Goal: Find specific page/section: Find specific page/section

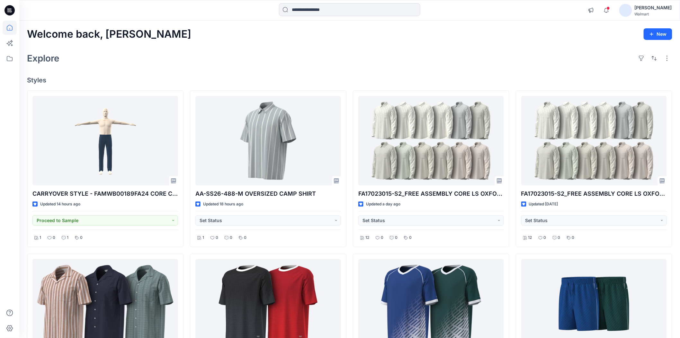
click at [340, 43] on div "Welcome back, Shabbir New Explore Styles CARRYOVER STYLE - FAMWB00189FA24 CORE …" at bounding box center [349, 313] width 661 height 584
click at [267, 47] on div "Welcome back, Shabbir New Explore Styles CARRYOVER STYLE - FAMWB00189FA24 CORE …" at bounding box center [349, 313] width 661 height 584
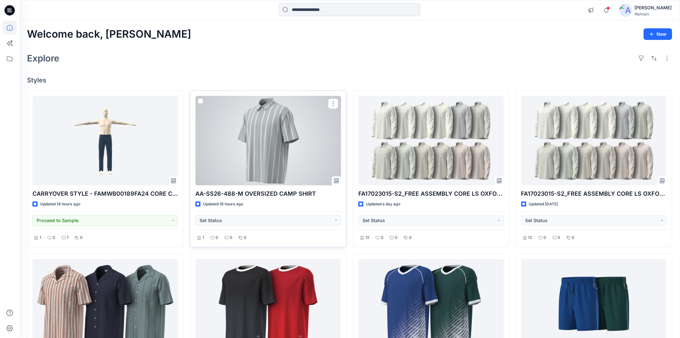
click at [285, 150] on div at bounding box center [268, 140] width 146 height 89
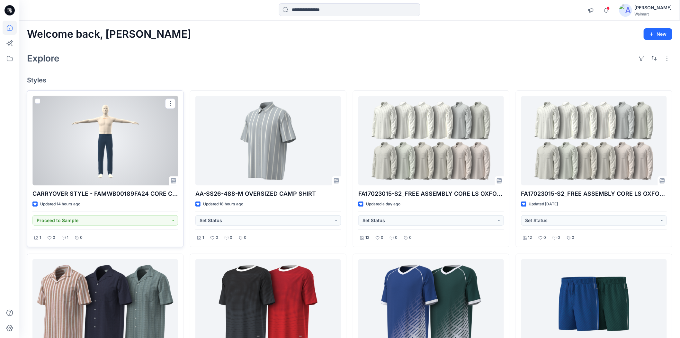
click at [108, 162] on div at bounding box center [105, 140] width 146 height 89
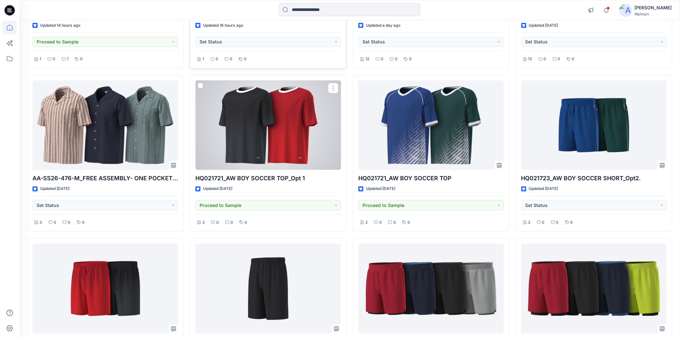
scroll to position [214, 0]
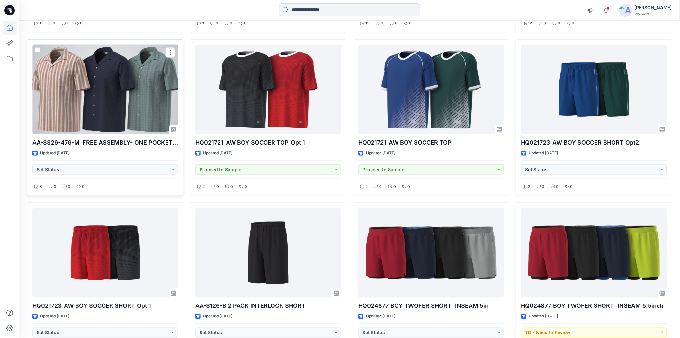
click at [84, 117] on div at bounding box center [105, 89] width 146 height 89
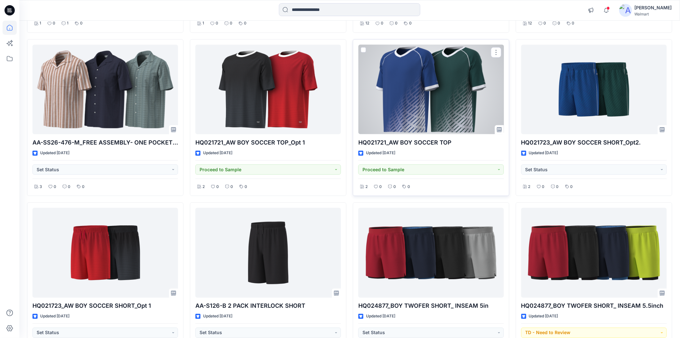
scroll to position [0, 0]
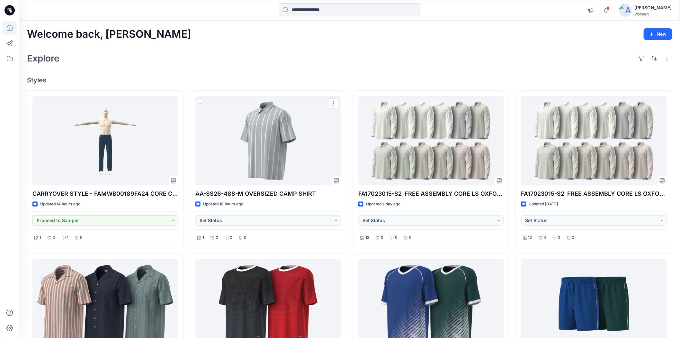
click at [248, 60] on div "Explore" at bounding box center [350, 57] width 646 height 15
drag, startPoint x: 287, startPoint y: 12, endPoint x: 290, endPoint y: 15, distance: 4.8
click at [287, 12] on input at bounding box center [349, 9] width 141 height 13
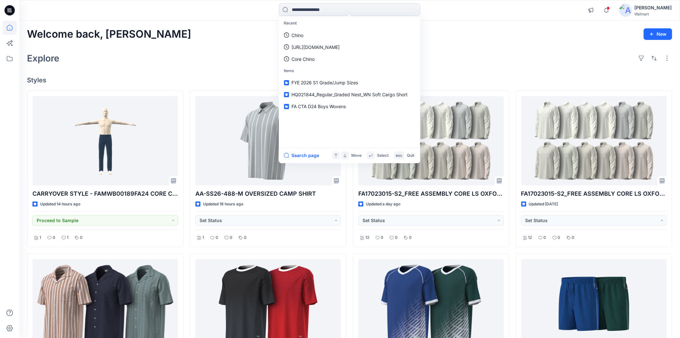
paste input "**********"
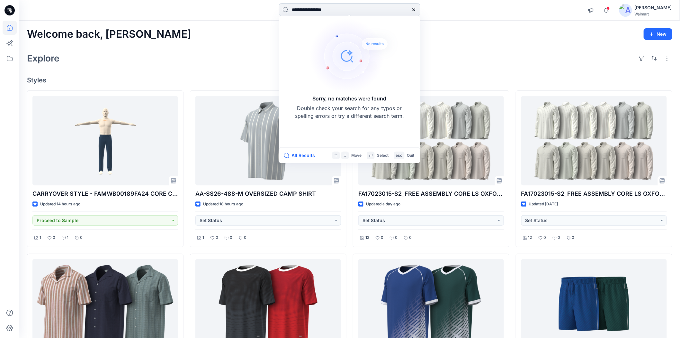
drag, startPoint x: 311, startPoint y: 10, endPoint x: 349, endPoint y: 9, distance: 38.0
click at [349, 9] on input "**********" at bounding box center [349, 9] width 141 height 13
click at [349, 10] on input "**********" at bounding box center [349, 9] width 141 height 13
type input "**********"
click at [535, 33] on div "Welcome back, Shabbir New" at bounding box center [350, 34] width 646 height 12
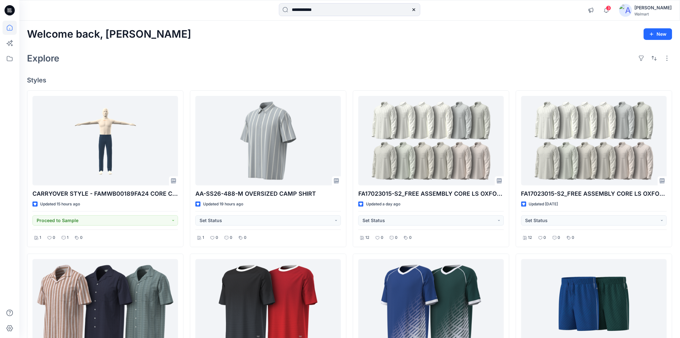
click at [326, 51] on div "Explore" at bounding box center [350, 57] width 646 height 15
click at [197, 37] on div "Welcome back, Shabbir New" at bounding box center [350, 34] width 646 height 12
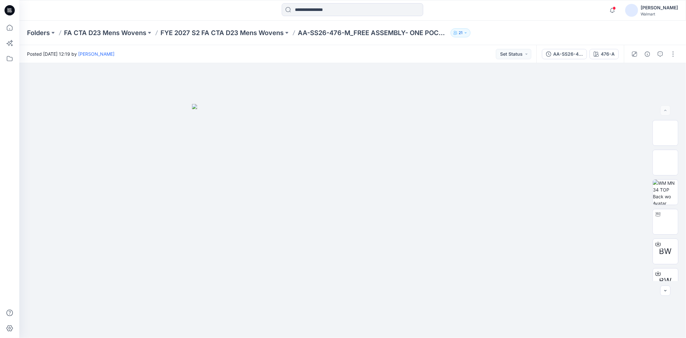
click at [236, 38] on div "Folders FA CTA D23 Mens Wovens FYE 2027 S2 FA CTA D23 Mens Wovens AA-SS26-476-M…" at bounding box center [352, 33] width 666 height 24
click at [236, 32] on p "FYE 2027 S2 FA CTA D23 Mens Wovens" at bounding box center [221, 32] width 123 height 9
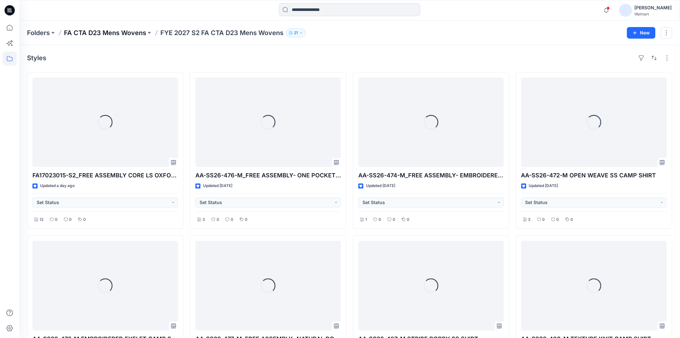
click at [96, 33] on p "FA CTA D23 Mens Wovens" at bounding box center [105, 32] width 82 height 9
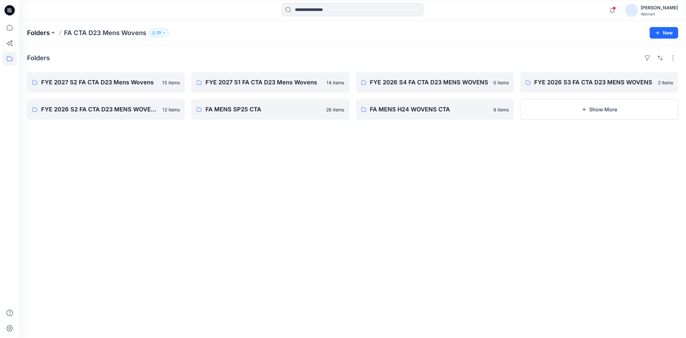
click at [46, 33] on p "Folders" at bounding box center [38, 32] width 23 height 9
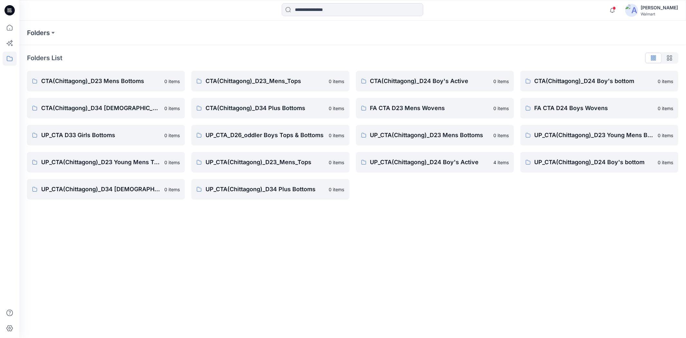
click at [493, 254] on div "Folders Folders List CTA(Chittagong)_D23 Mens Bottoms 0 items CTA(Chittagong)_D…" at bounding box center [352, 179] width 666 height 317
click at [322, 46] on div "Folders List CTA(Chittagong)_D23 Mens Bottoms 0 items CTA(Chittagong)_D34 Ladie…" at bounding box center [352, 126] width 666 height 162
click at [282, 40] on div "Folders" at bounding box center [352, 33] width 666 height 24
click at [568, 107] on p "FA CTA D24 Boys Wovens" at bounding box center [593, 108] width 119 height 9
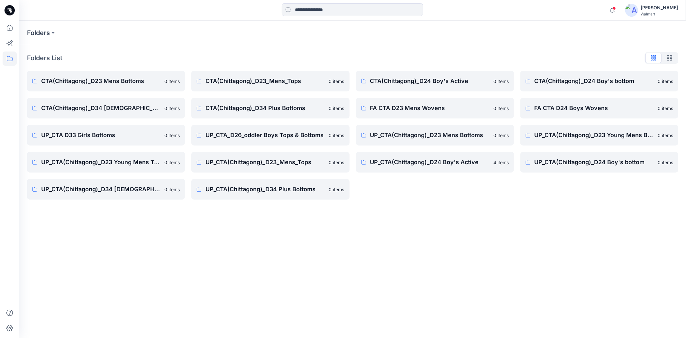
click at [656, 12] on div "Walmart" at bounding box center [658, 14] width 37 height 5
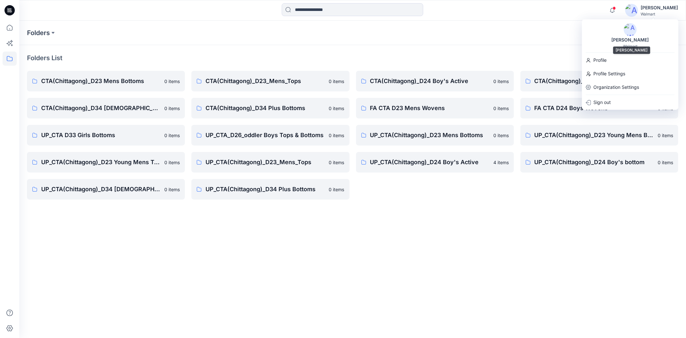
click at [633, 37] on div "[PERSON_NAME]" at bounding box center [630, 40] width 45 height 8
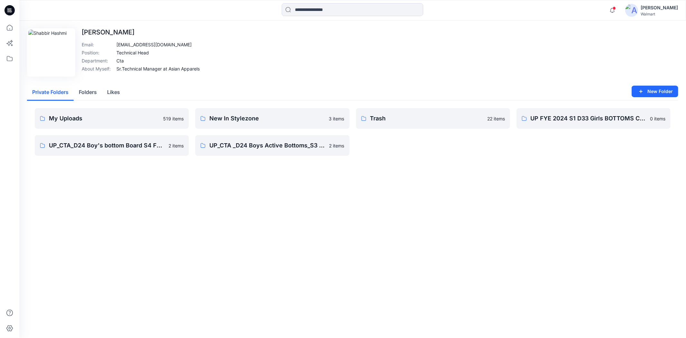
click at [283, 48] on div "Edit Image Shabbir Hashmi Email : hashmi@asianapparels.com Position : Technical…" at bounding box center [352, 52] width 651 height 48
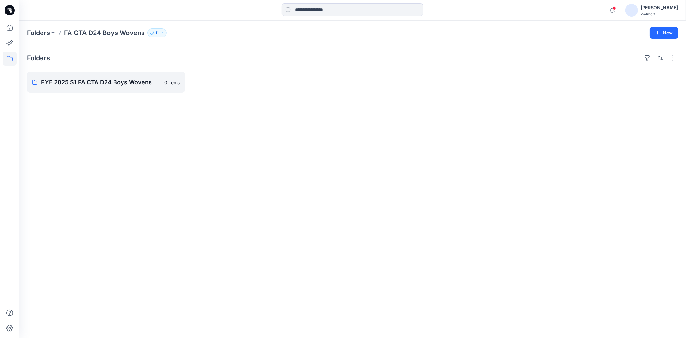
click at [654, 11] on div "[PERSON_NAME]" at bounding box center [658, 8] width 37 height 8
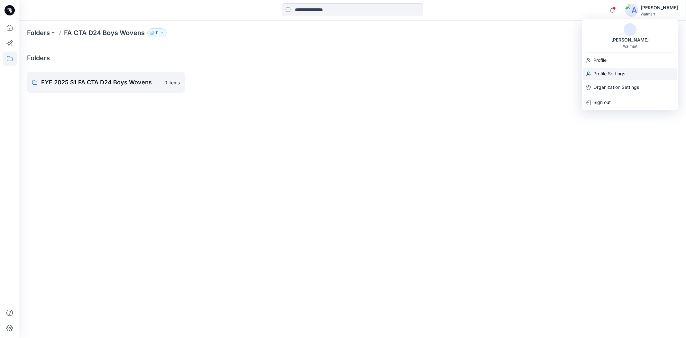
click at [618, 72] on p "Profile Settings" at bounding box center [609, 74] width 32 height 12
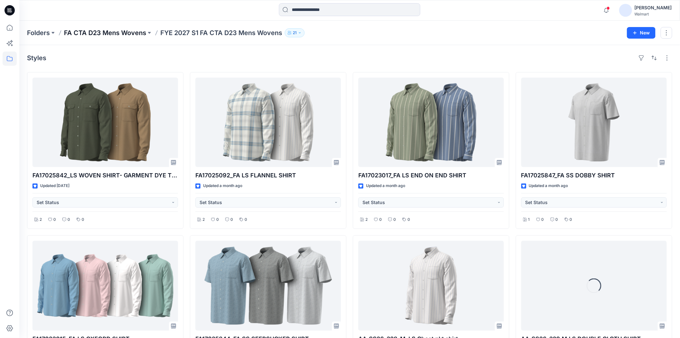
click at [97, 34] on p "FA CTA D23 Mens Wovens" at bounding box center [105, 32] width 82 height 9
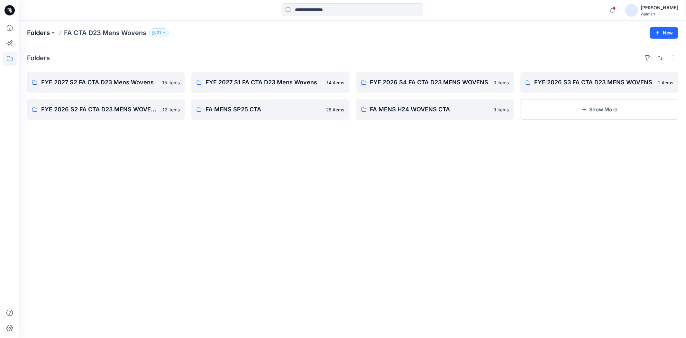
click at [33, 30] on p "Folders" at bounding box center [38, 32] width 23 height 9
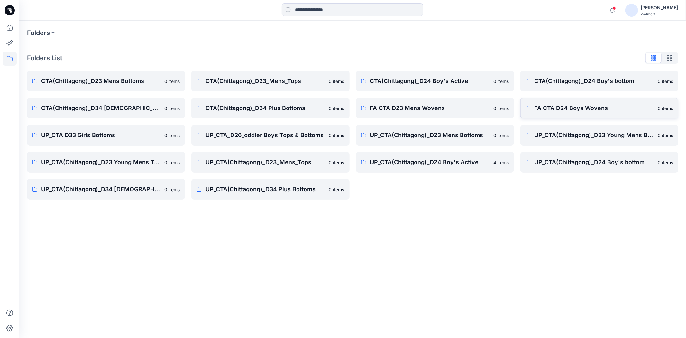
click at [595, 109] on p "FA CTA D24 Boys Wovens" at bounding box center [593, 108] width 119 height 9
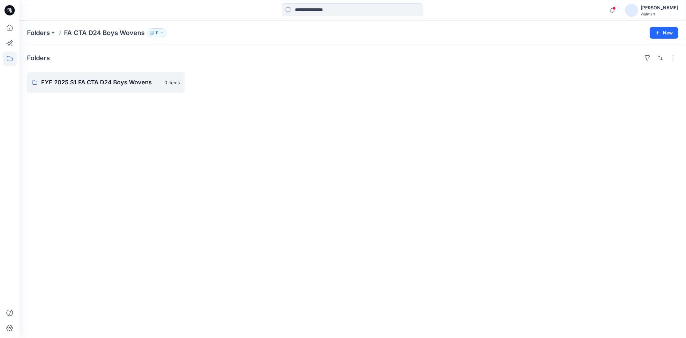
click at [355, 161] on div "Folders FYE 2025 S1 FA CTA D24 Boys Wovens 0 items" at bounding box center [352, 191] width 666 height 293
click at [294, 131] on div "Folders FYE 2025 S1 FA CTA D24 Boys Wovens 0 items" at bounding box center [352, 191] width 666 height 293
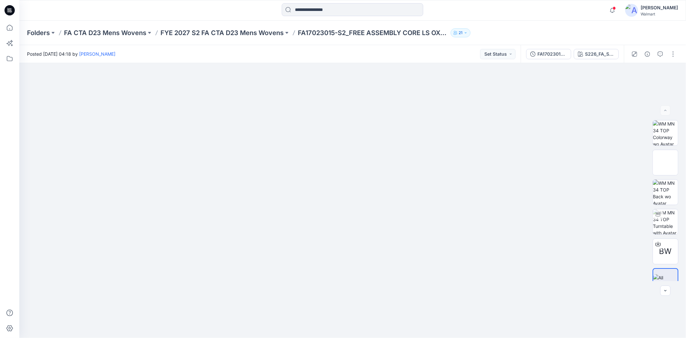
click at [506, 7] on div at bounding box center [352, 10] width 333 height 14
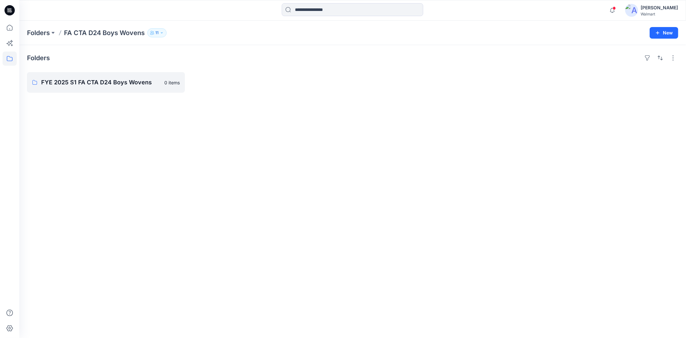
click at [272, 152] on div "Folders FYE 2025 S1 FA CTA D24 Boys Wovens 0 items" at bounding box center [352, 191] width 666 height 293
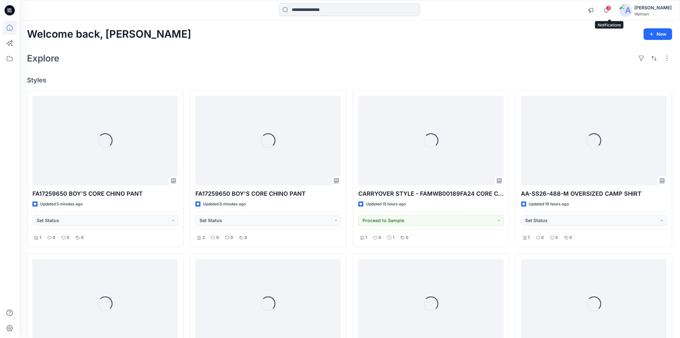
click at [610, 10] on span "3" at bounding box center [608, 7] width 5 height 5
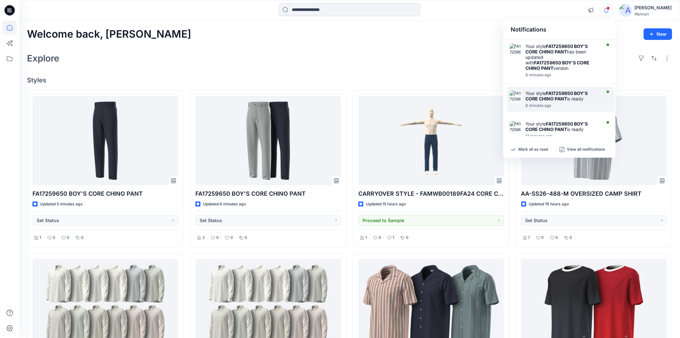
click at [576, 99] on div "Your style FA17259650 BOY'S CORE CHINO PANT is ready" at bounding box center [563, 95] width 74 height 11
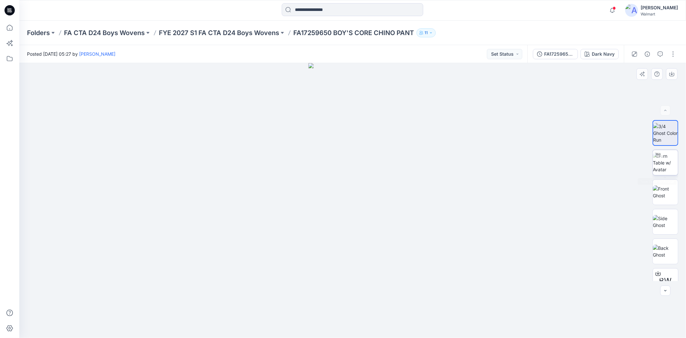
click at [663, 164] on img at bounding box center [665, 162] width 25 height 20
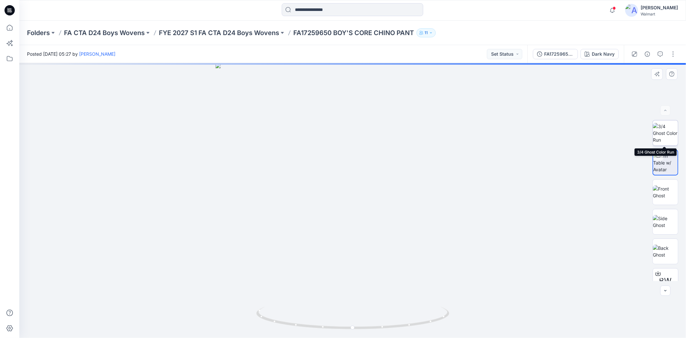
click at [662, 132] on img at bounding box center [665, 133] width 25 height 20
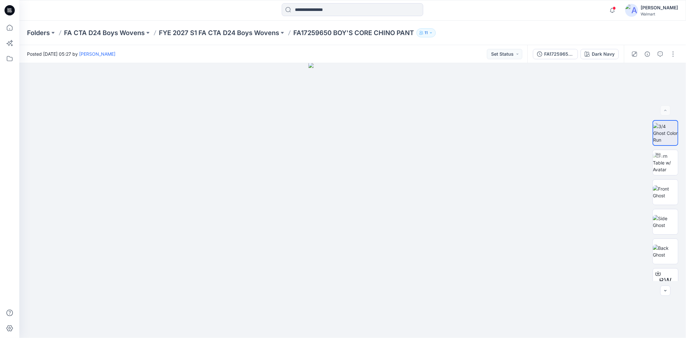
click at [331, 29] on p "FA17259650 BOY'S CORE CHINO PANT" at bounding box center [353, 32] width 121 height 9
click at [262, 33] on p "FYE 2027 S1 FA CTA D24 Boys Wovens" at bounding box center [219, 32] width 120 height 9
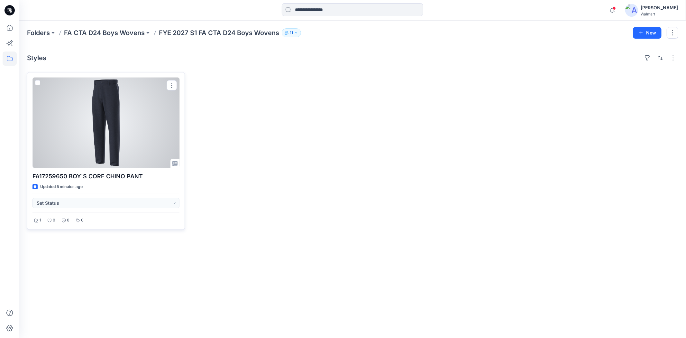
click at [91, 117] on div at bounding box center [105, 122] width 147 height 90
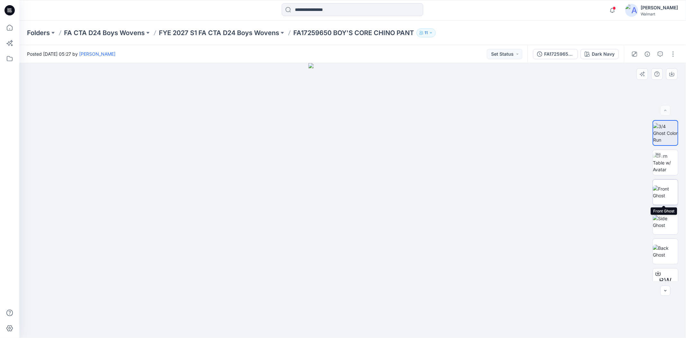
click at [666, 195] on img at bounding box center [665, 192] width 25 height 14
click at [14, 11] on icon at bounding box center [10, 10] width 10 height 10
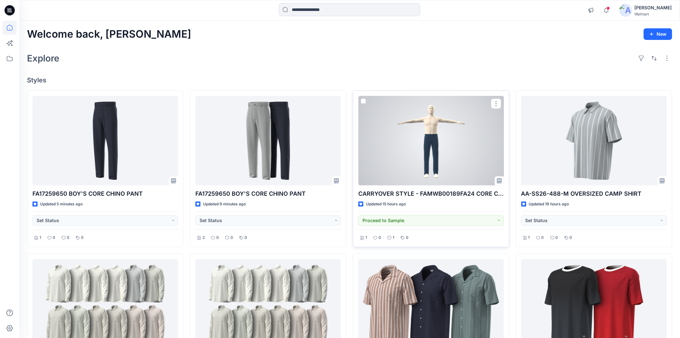
click at [442, 157] on div at bounding box center [431, 140] width 146 height 89
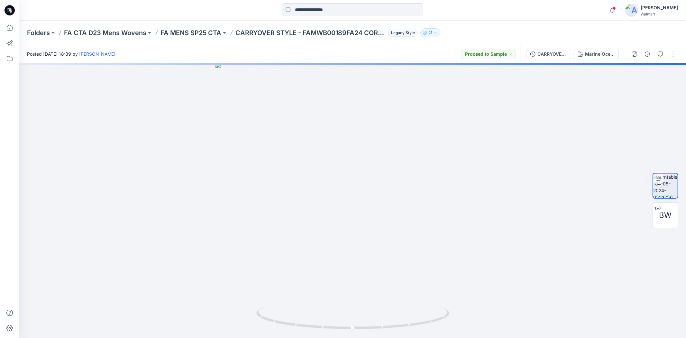
click at [8, 7] on icon at bounding box center [10, 10] width 10 height 10
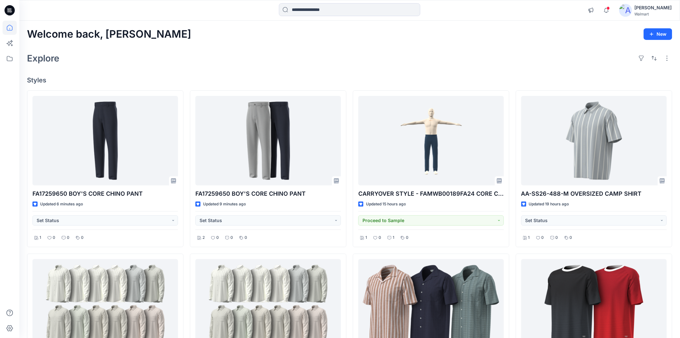
click at [5, 10] on icon at bounding box center [10, 10] width 10 height 21
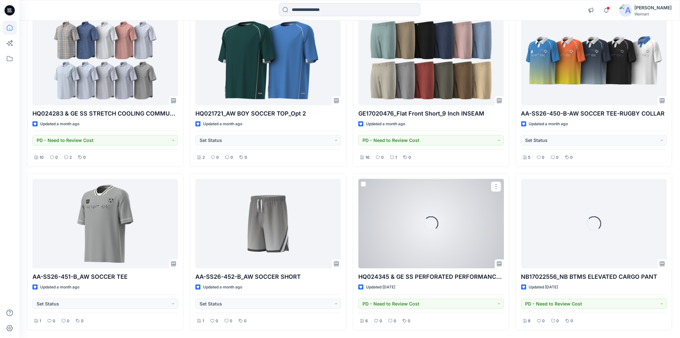
scroll to position [3205, 0]
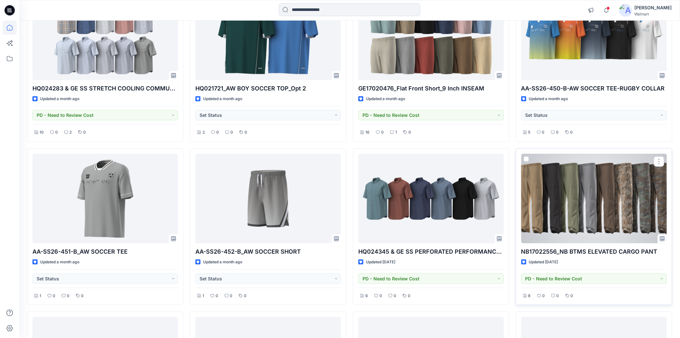
click at [578, 215] on div at bounding box center [594, 198] width 146 height 89
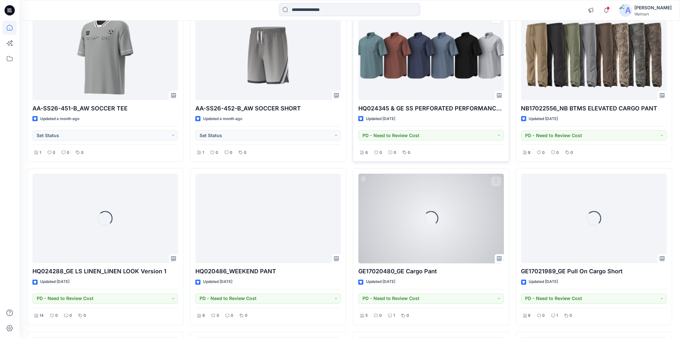
scroll to position [3419, 0]
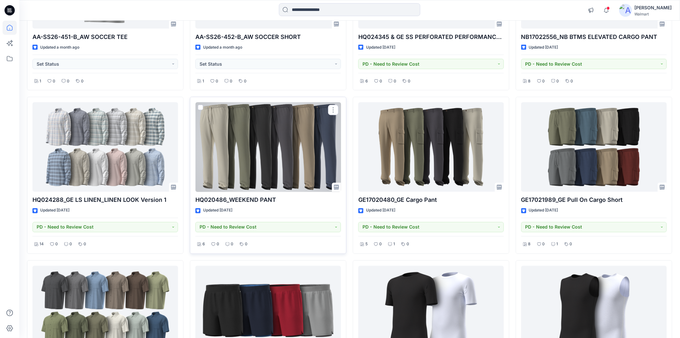
click at [311, 156] on div at bounding box center [268, 146] width 146 height 89
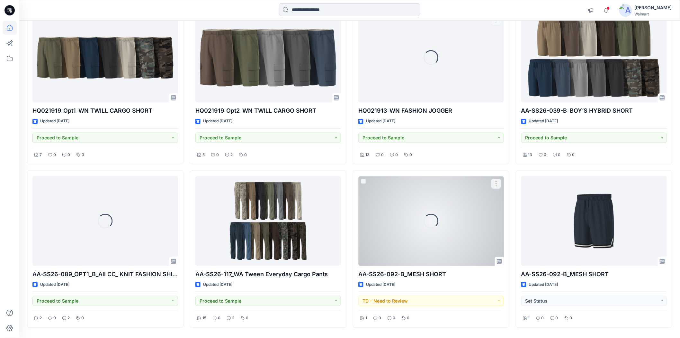
scroll to position [7123, 0]
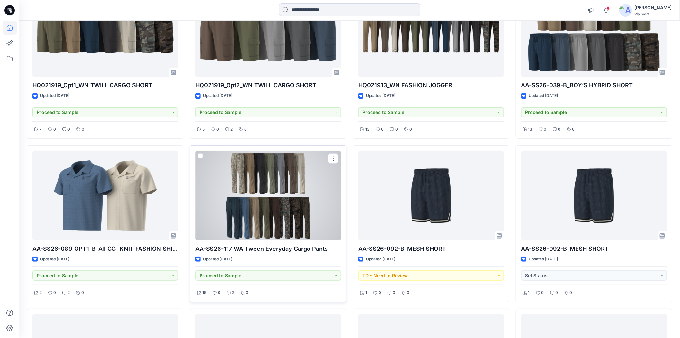
click at [274, 222] on div at bounding box center [268, 194] width 146 height 89
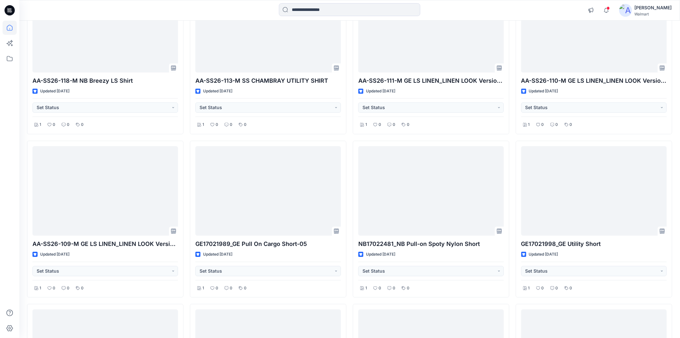
scroll to position [0, 0]
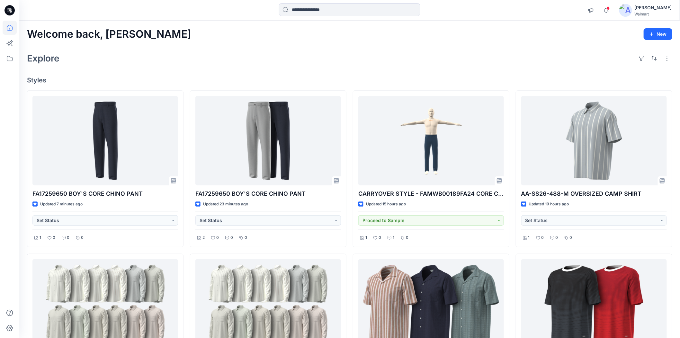
click at [223, 34] on div "Welcome back, Shabbir New" at bounding box center [350, 34] width 646 height 12
click at [219, 57] on div "Explore" at bounding box center [350, 57] width 646 height 15
click at [179, 34] on div "Welcome back, Shabbir New" at bounding box center [350, 34] width 646 height 12
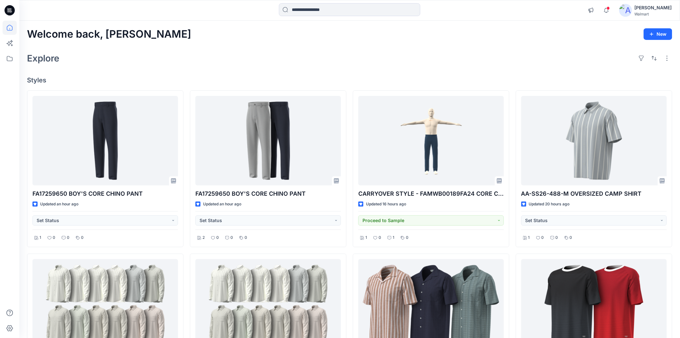
click at [179, 34] on div "Welcome back, Shabbir New" at bounding box center [350, 34] width 646 height 12
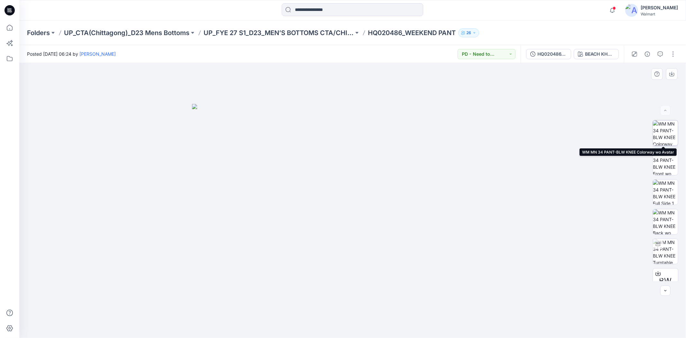
click at [669, 132] on img at bounding box center [665, 132] width 25 height 25
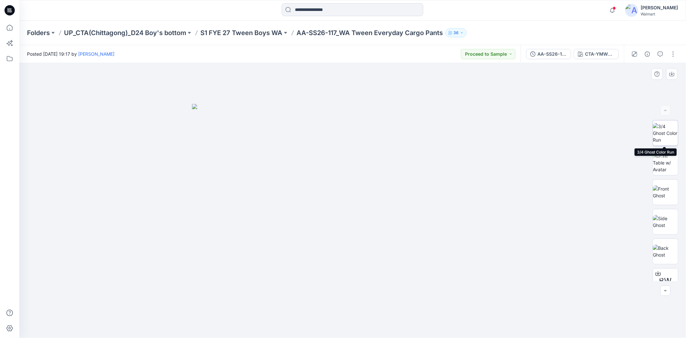
click at [663, 128] on img at bounding box center [665, 133] width 25 height 20
